Goal: Navigation & Orientation: Understand site structure

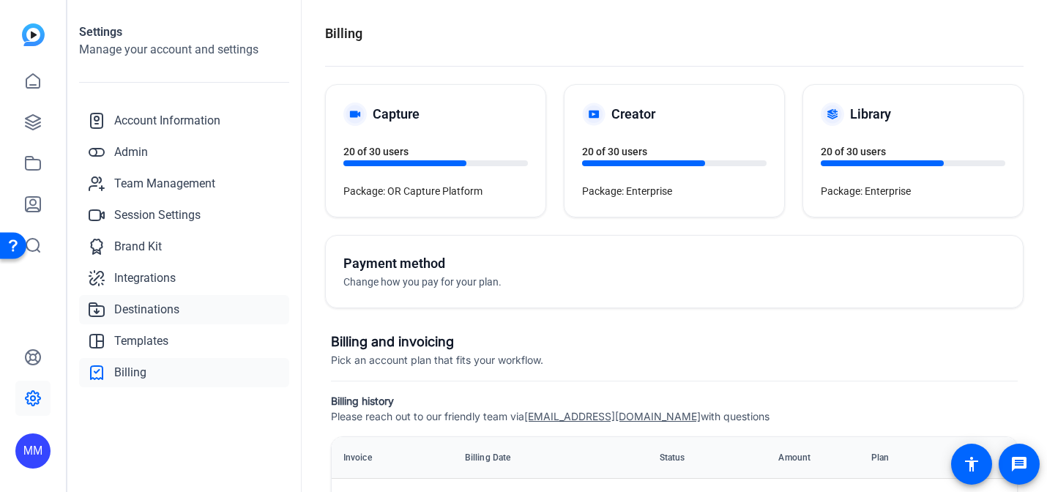
click at [134, 310] on span "Destinations" at bounding box center [146, 310] width 65 height 18
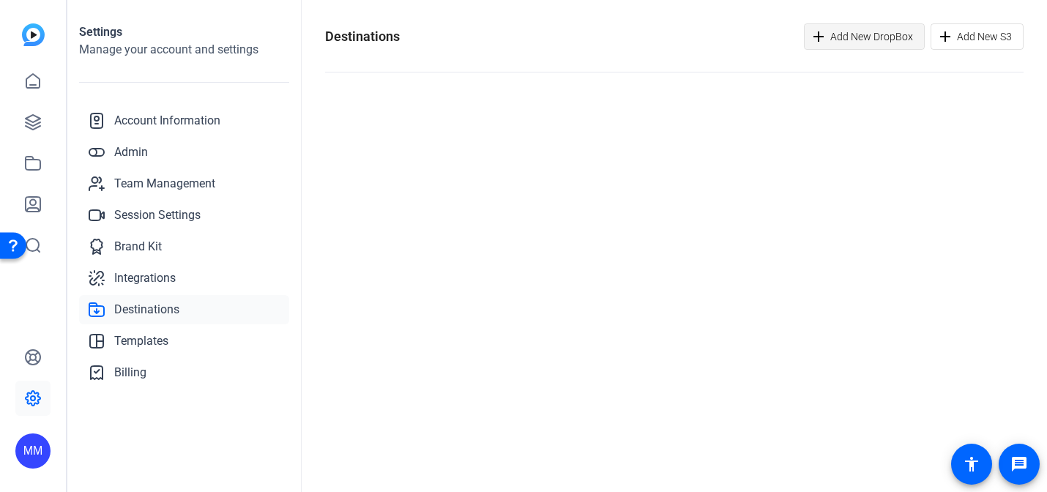
click at [829, 40] on span "button" at bounding box center [863, 36] width 119 height 35
click at [151, 280] on span "Integrations" at bounding box center [144, 278] width 61 height 18
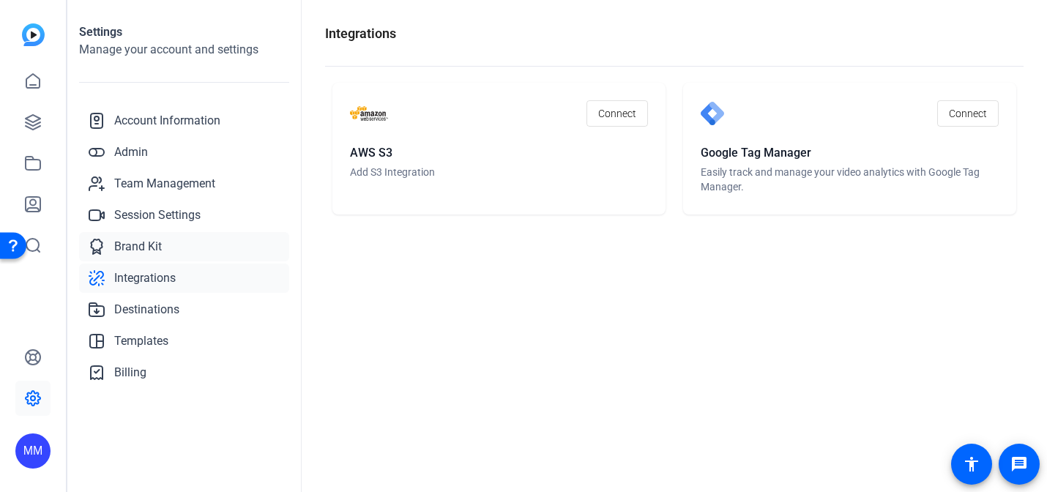
click at [145, 250] on span "Brand Kit" at bounding box center [138, 247] width 48 height 18
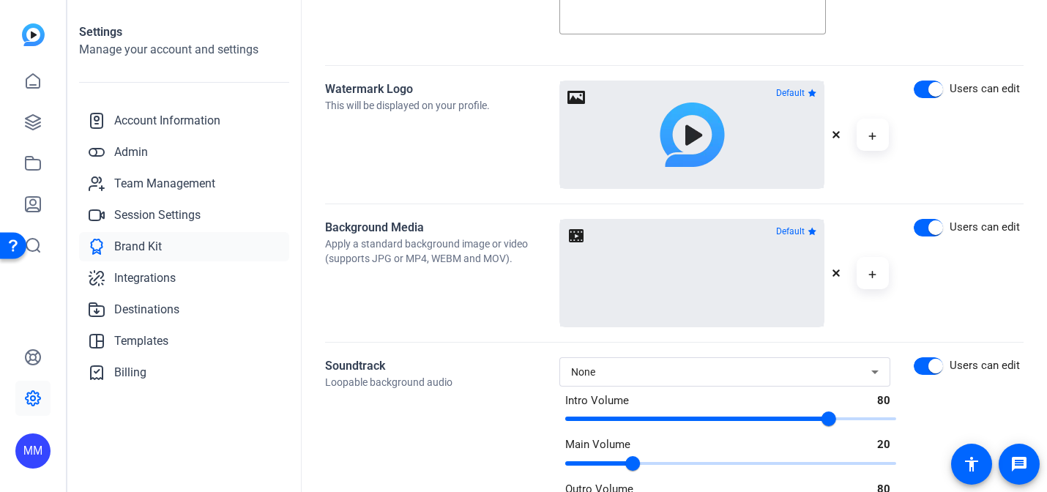
scroll to position [671, 0]
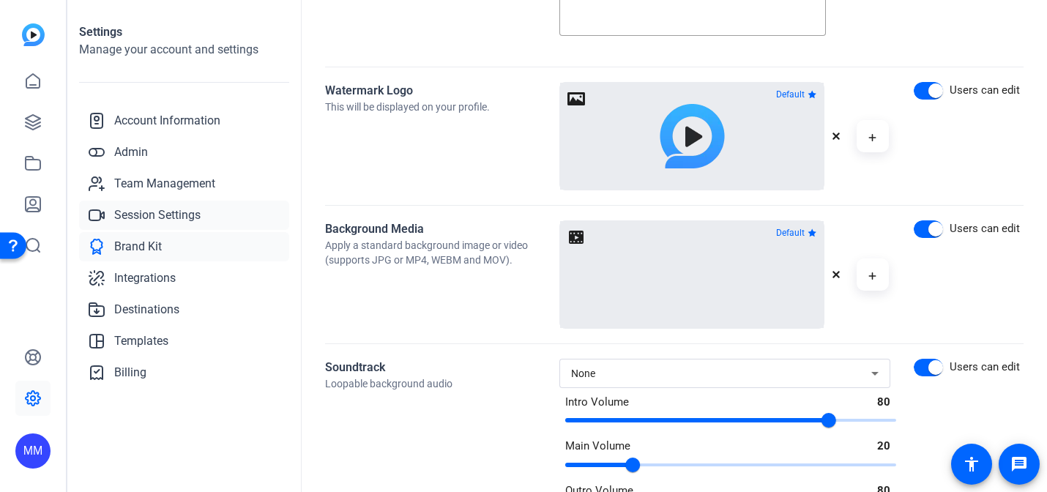
click at [177, 214] on span "Session Settings" at bounding box center [157, 215] width 86 height 18
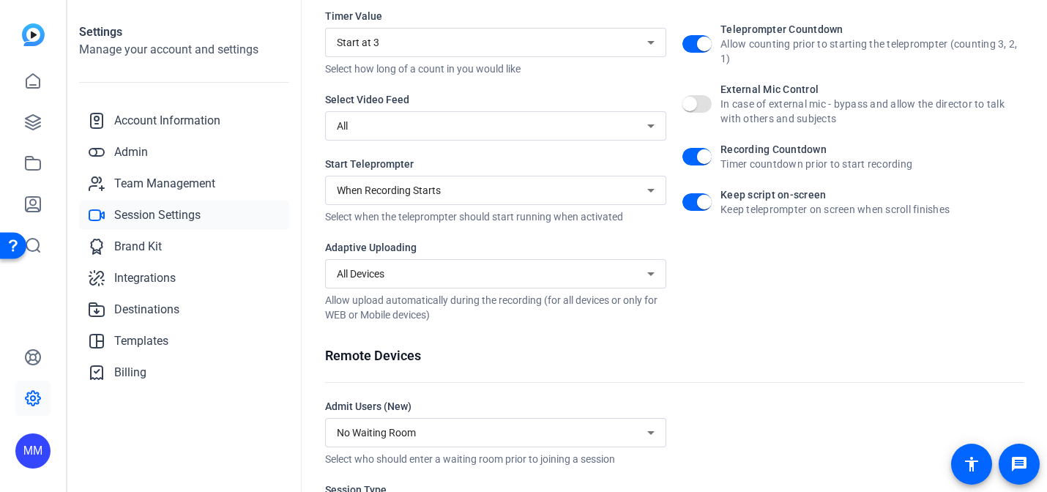
scroll to position [332, 0]
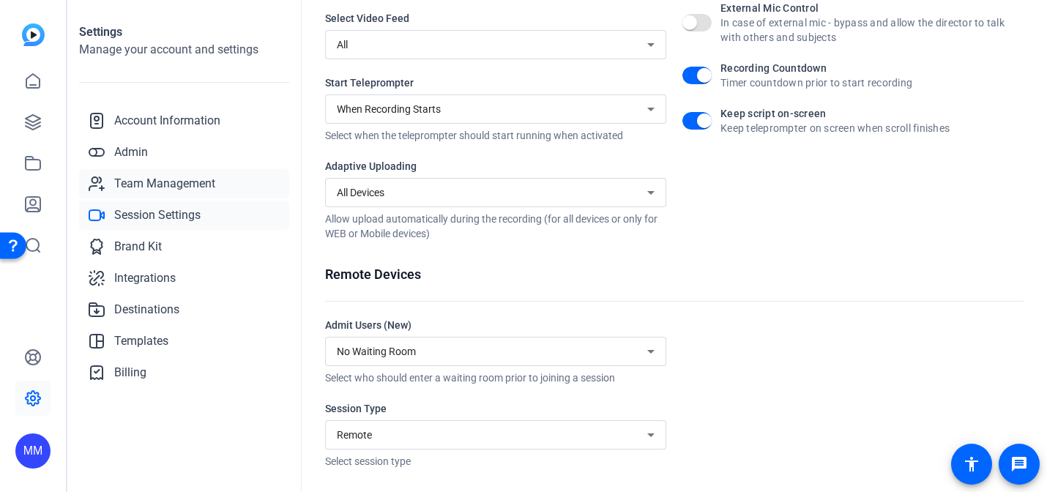
click at [144, 181] on span "Team Management" at bounding box center [164, 184] width 101 height 18
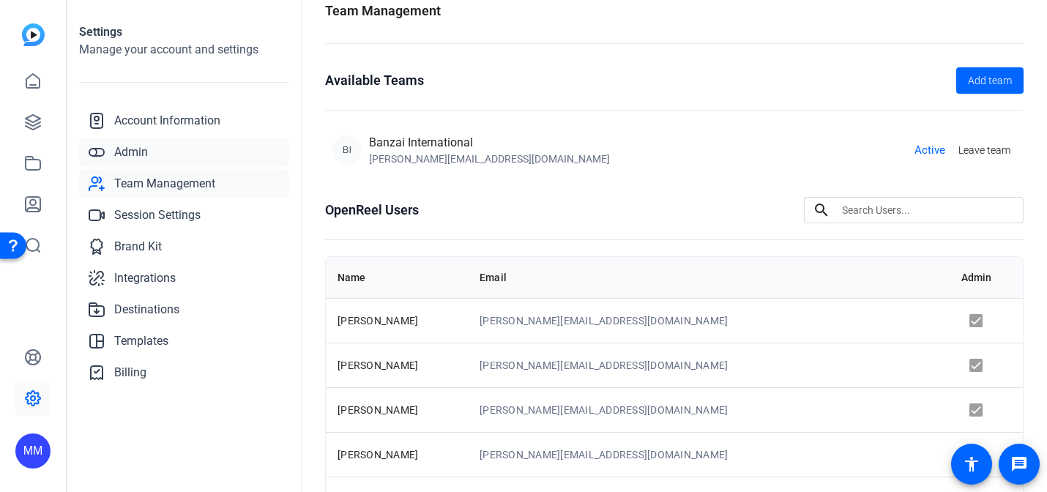
click at [127, 152] on span "Admin" at bounding box center [131, 152] width 34 height 18
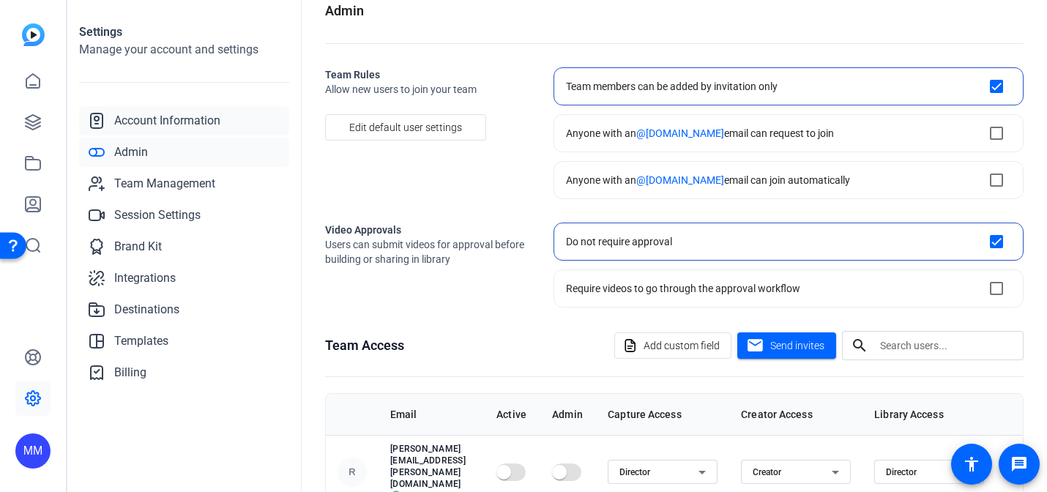
click at [141, 124] on span "Account Information" at bounding box center [167, 121] width 106 height 18
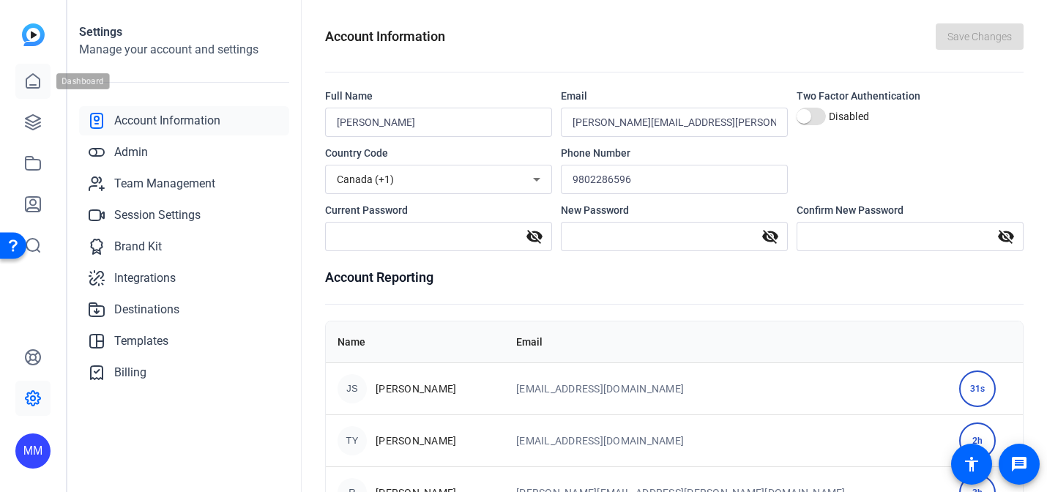
click at [27, 84] on icon at bounding box center [33, 81] width 18 height 18
